Goal: Information Seeking & Learning: Learn about a topic

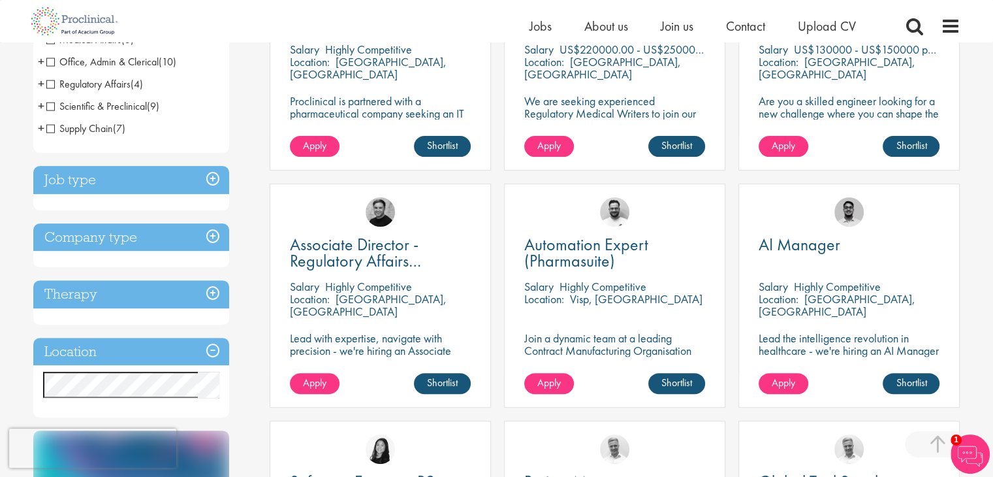
scroll to position [350, 0]
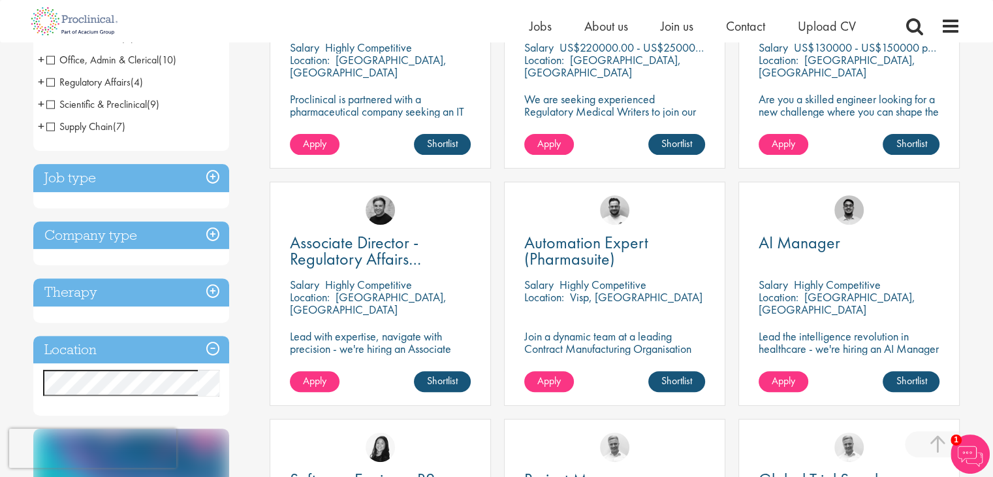
click at [210, 176] on h3 "Job type" at bounding box center [131, 178] width 196 height 28
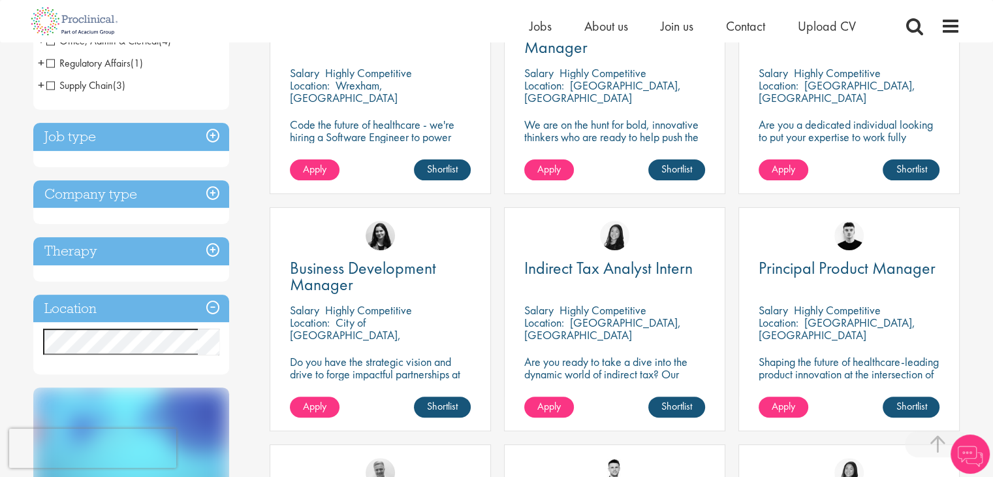
scroll to position [327, 0]
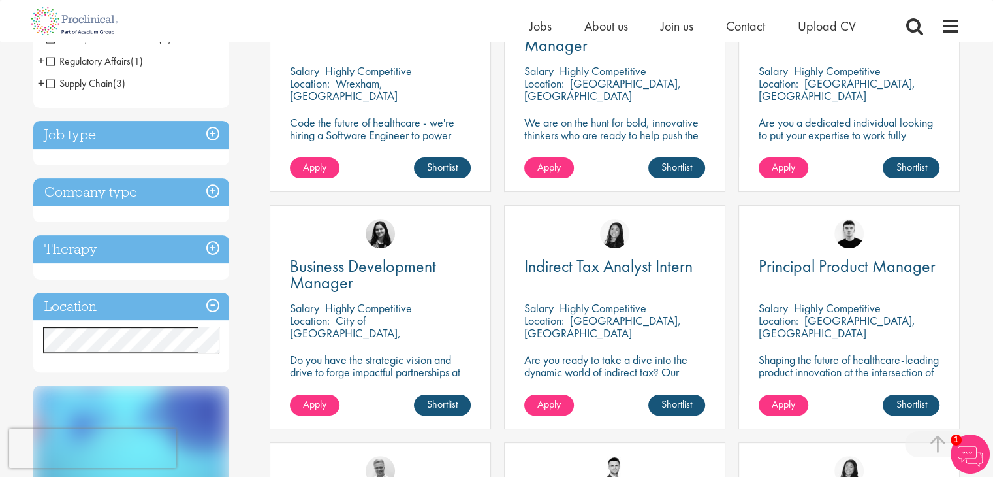
click at [210, 189] on h3 "Company type" at bounding box center [131, 192] width 196 height 28
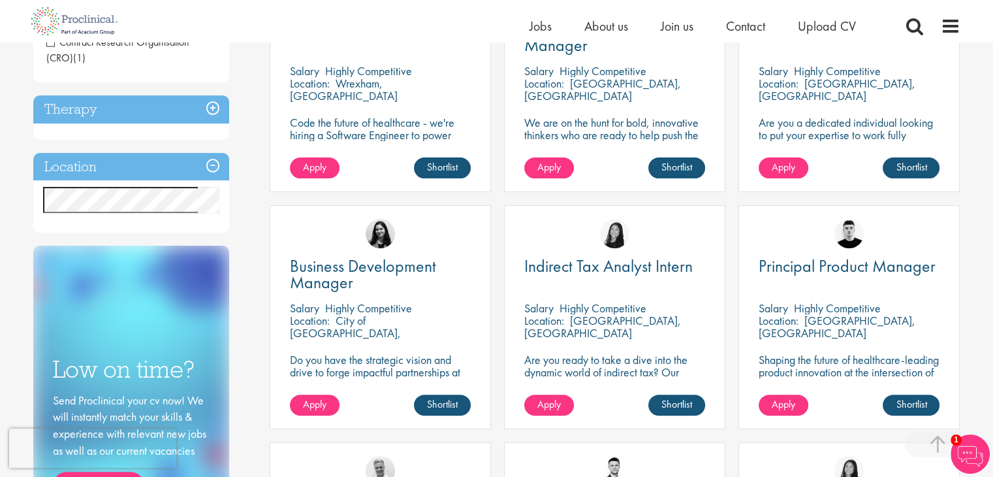
scroll to position [196, 0]
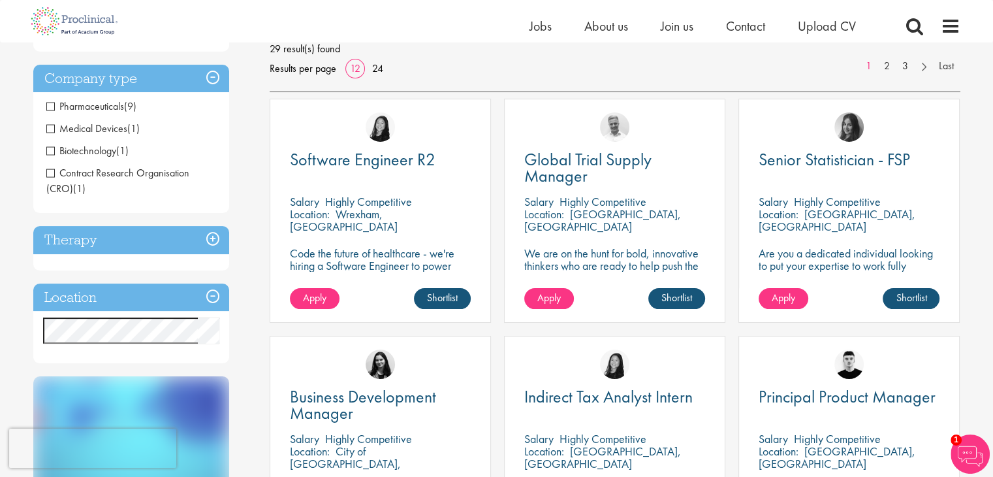
click at [52, 106] on span "Pharmaceuticals" at bounding box center [85, 106] width 78 height 14
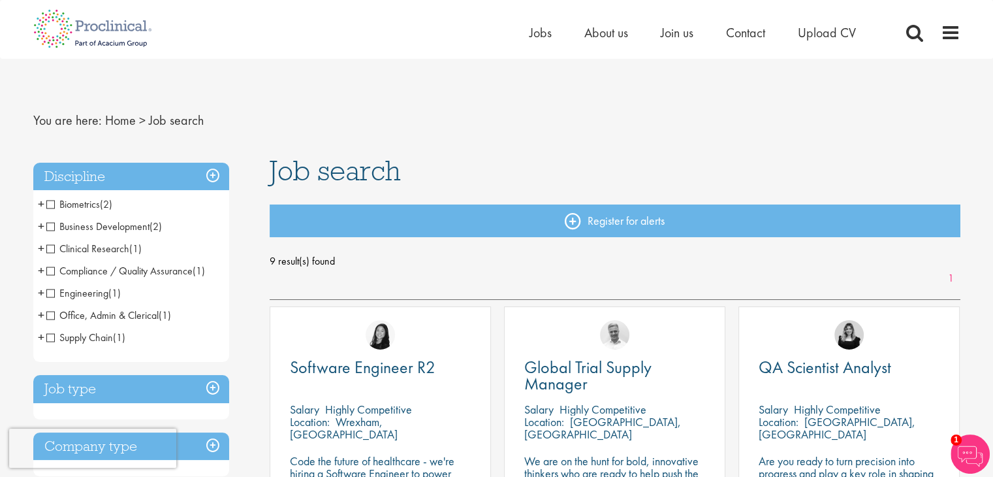
click at [50, 273] on span "Compliance / Quality Assurance" at bounding box center [119, 271] width 146 height 14
